Goal: Task Accomplishment & Management: Use online tool/utility

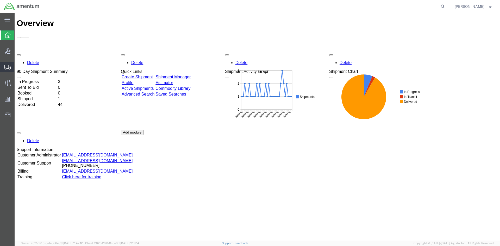
click at [0, 0] on span "Shipment Manager" at bounding box center [0, 0] width 0 height 0
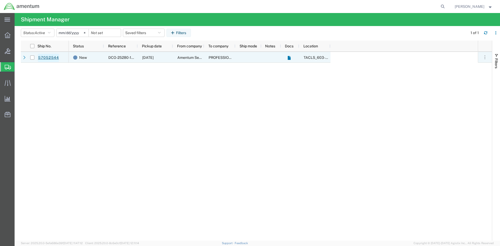
click at [51, 57] on link "57052544" at bounding box center [48, 58] width 21 height 8
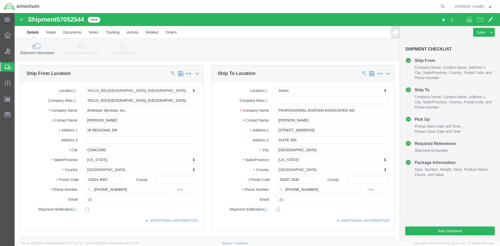
select select "42708"
select select
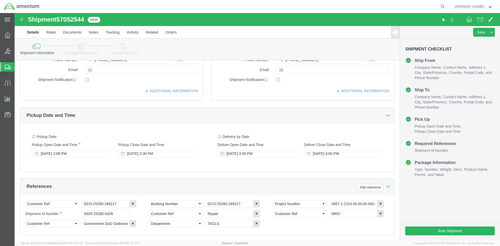
scroll to position [130, 0]
click button "Rate Shipment"
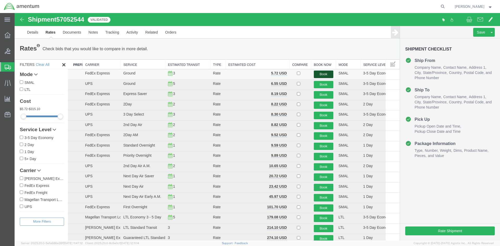
click at [318, 73] on button "Book" at bounding box center [324, 75] width 20 height 8
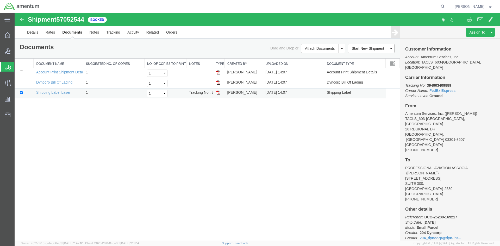
click at [216, 93] on img at bounding box center [218, 93] width 4 height 4
